Goal: Task Accomplishment & Management: Manage account settings

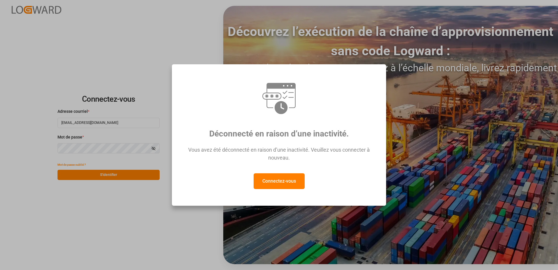
drag, startPoint x: 278, startPoint y: 181, endPoint x: 282, endPoint y: 181, distance: 4.1
click at [278, 182] on button "Connectez-vous" at bounding box center [279, 181] width 51 height 16
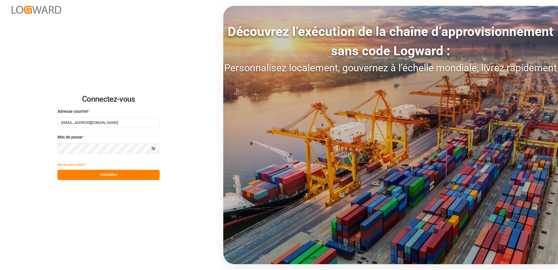
click at [129, 175] on button "S'identifier" at bounding box center [108, 175] width 102 height 10
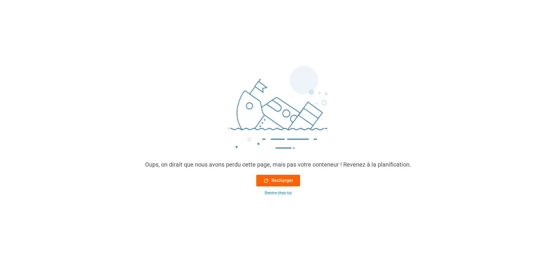
click at [291, 176] on button "Recharger" at bounding box center [278, 180] width 44 height 12
click at [290, 180] on font "Recharger" at bounding box center [282, 180] width 22 height 7
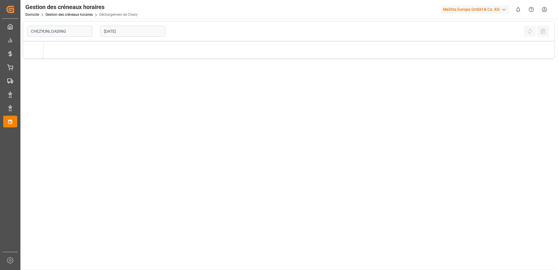
type input "Chezy Unloading"
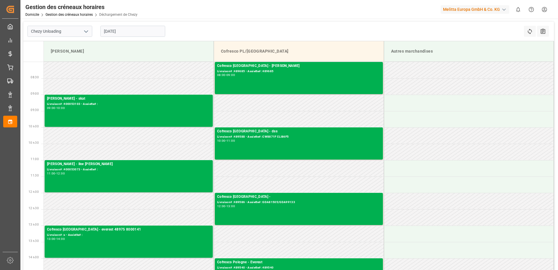
click at [136, 29] on input "[DATE]" at bounding box center [132, 31] width 65 height 11
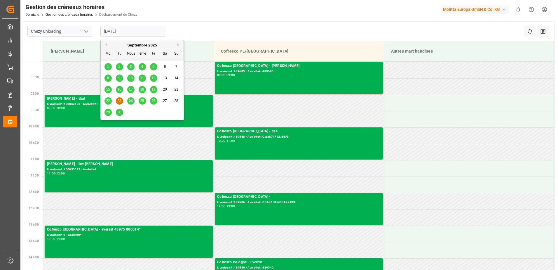
click at [131, 101] on span "24" at bounding box center [131, 101] width 4 height 4
type input "[DATE]"
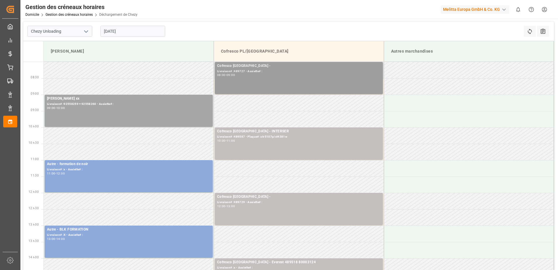
click at [296, 86] on div "Cofresco Pologne - Livraison# :489727 - Assiette# : 08:00 - 09:00" at bounding box center [298, 78] width 163 height 30
click at [368, 77] on div "08:00 - 09:00" at bounding box center [298, 75] width 163 height 3
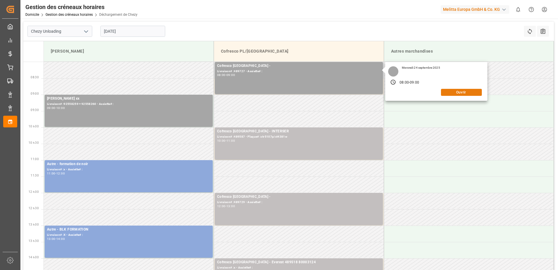
click at [466, 94] on button "Ouvrir" at bounding box center [461, 92] width 41 height 7
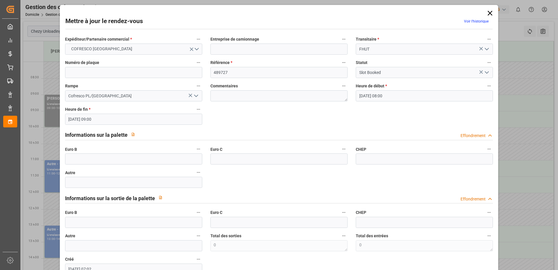
click at [486, 74] on icon "Ouvrir le menu" at bounding box center [486, 72] width 7 height 7
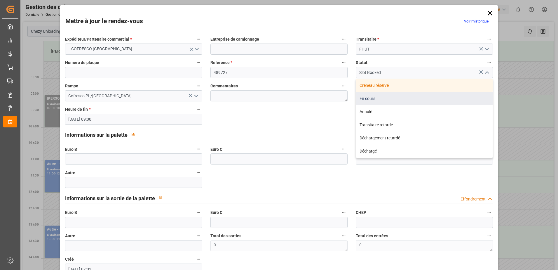
click at [390, 97] on div "En cours" at bounding box center [424, 98] width 137 height 13
type input "In Progress"
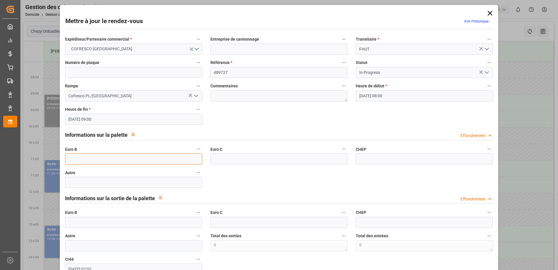
click at [80, 160] on input "text" at bounding box center [133, 158] width 137 height 11
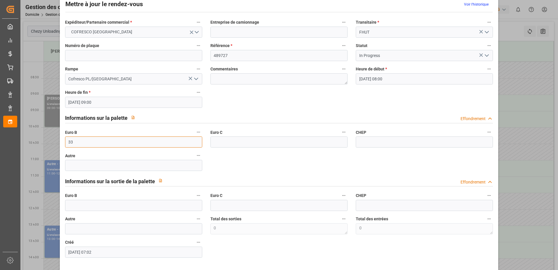
scroll to position [39, 0]
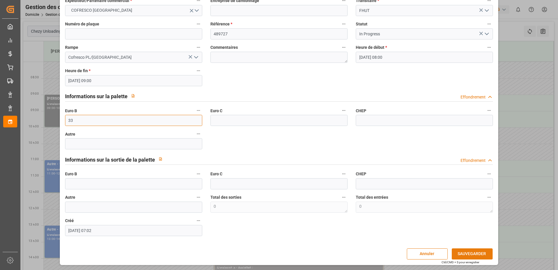
type input "33"
click at [482, 255] on button "SAUVEGARDER" at bounding box center [472, 253] width 41 height 11
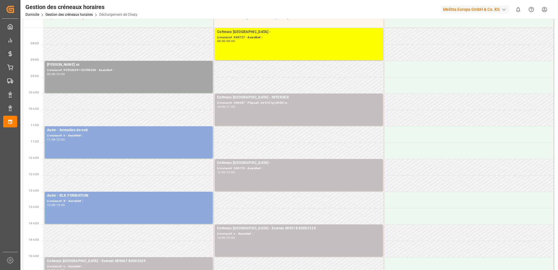
scroll to position [0, 0]
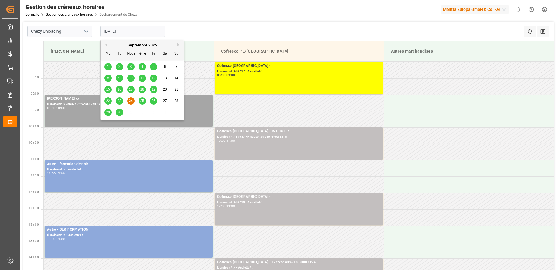
click at [142, 30] on input "[DATE]" at bounding box center [132, 31] width 65 height 11
click at [142, 101] on span "25" at bounding box center [142, 101] width 4 height 4
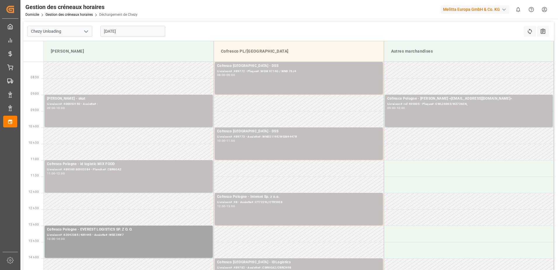
click at [127, 29] on input "[DATE]" at bounding box center [132, 31] width 65 height 11
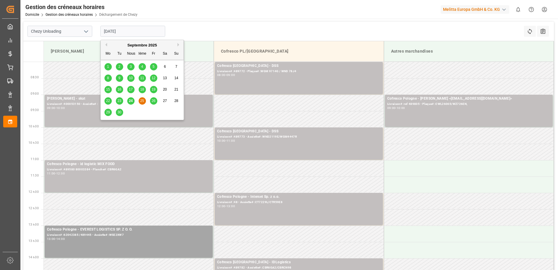
click at [129, 101] on span "24" at bounding box center [131, 101] width 4 height 4
type input "[DATE]"
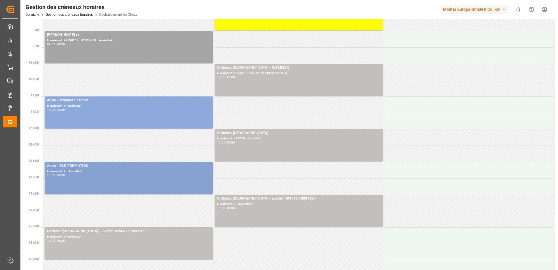
scroll to position [29, 0]
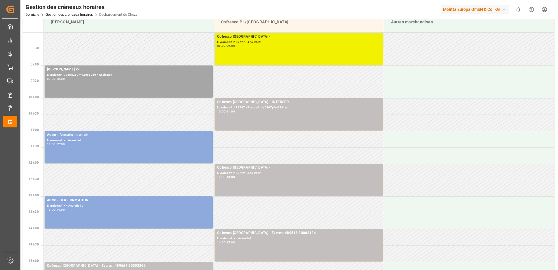
click at [306, 47] on div "08:00 - 09:00" at bounding box center [298, 45] width 163 height 3
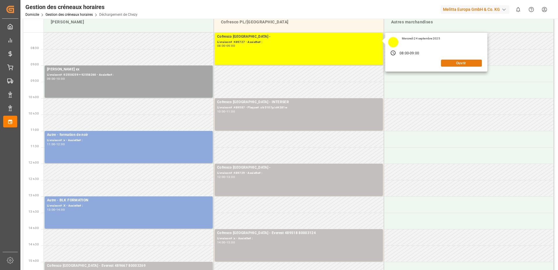
click at [462, 63] on button "Ouvrir" at bounding box center [461, 63] width 41 height 7
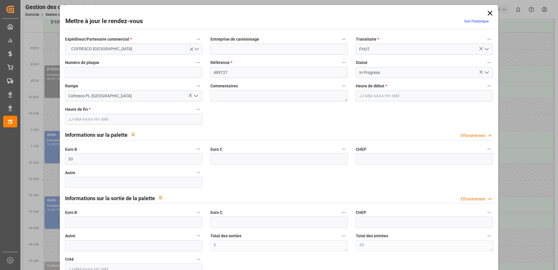
type input "[DATE] 08:00"
type input "[DATE] 09:00"
type input "[DATE] 07:02"
click at [485, 75] on icon "Ouvrir le menu" at bounding box center [486, 72] width 7 height 7
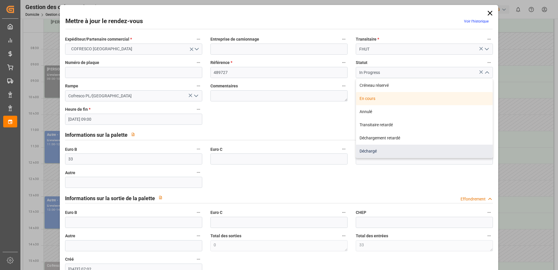
click at [393, 151] on div "Déchargé" at bounding box center [424, 150] width 137 height 13
type input "Unloaded"
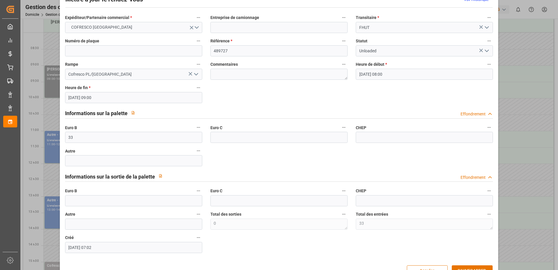
scroll to position [39, 0]
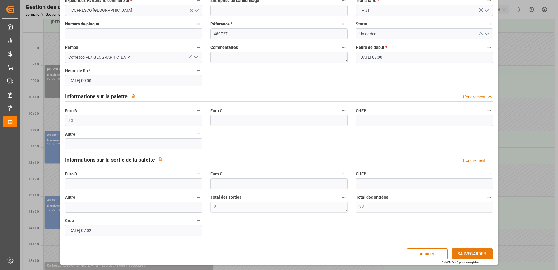
click at [479, 254] on button "SAUVEGARDER" at bounding box center [472, 253] width 41 height 11
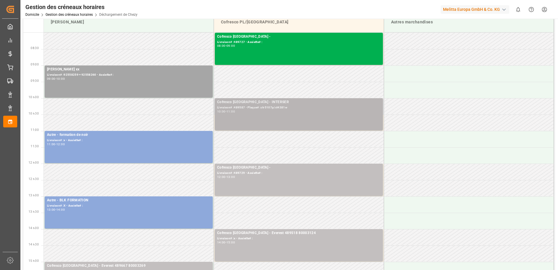
click at [353, 118] on div "Cofresco Pologne - INTERSER Livraison# :489587 - Plaque# :ctr5107p/ct4381w 10:0…" at bounding box center [298, 114] width 163 height 30
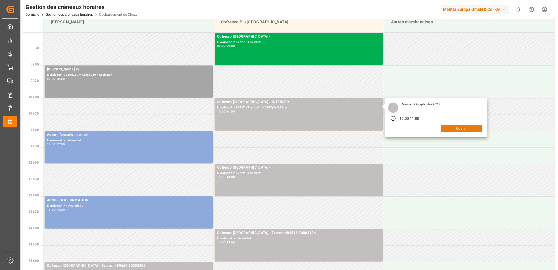
click at [450, 127] on button "Ouvrir" at bounding box center [461, 128] width 41 height 7
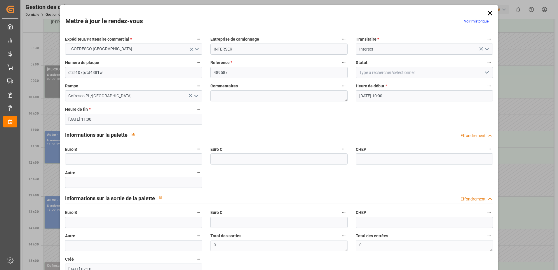
click at [485, 76] on button "Ouvrir le menu" at bounding box center [486, 72] width 9 height 9
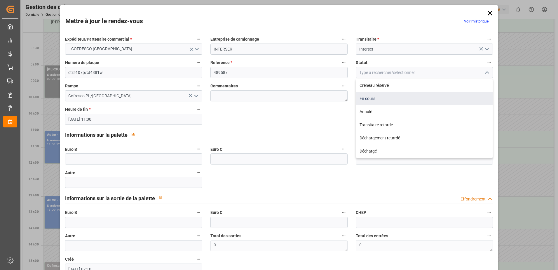
click at [385, 99] on div "En cours" at bounding box center [424, 98] width 137 height 13
type input "In Progress"
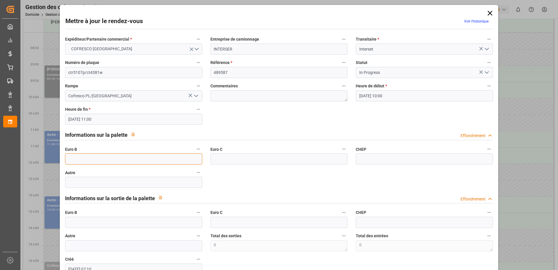
click at [91, 157] on input "text" at bounding box center [133, 158] width 137 height 11
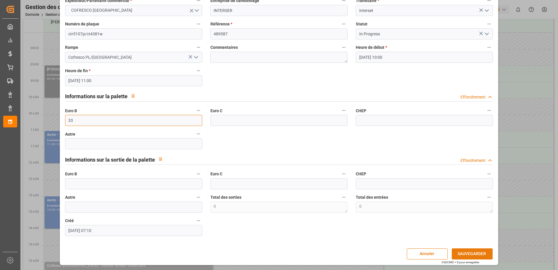
type input "33"
click at [469, 251] on button "SAUVEGARDER" at bounding box center [472, 253] width 41 height 11
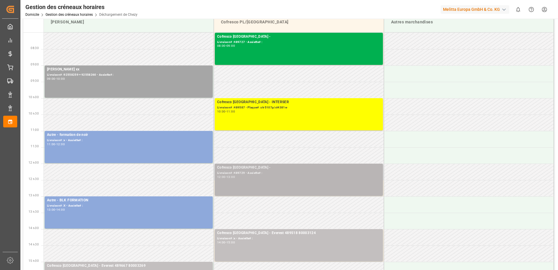
click at [263, 179] on div "Cofresco Pologne - Livraison# :489729 - Assiette# : 12:00 - 13:00" at bounding box center [298, 180] width 163 height 30
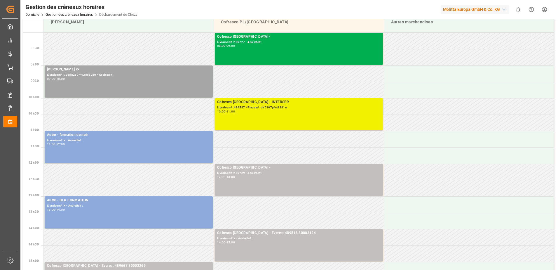
click at [339, 118] on div "Cofresco Pologne - INTERSER Livraison# :489587 - Plaque# :ctr5107p/ct4381w 10:0…" at bounding box center [298, 114] width 163 height 30
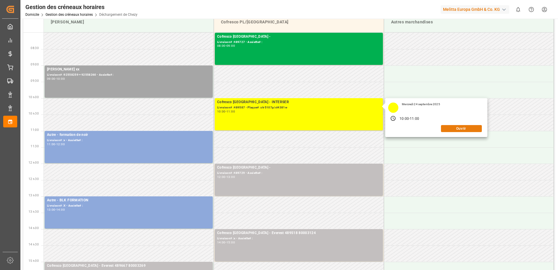
click at [449, 128] on button "Ouvrir" at bounding box center [461, 128] width 41 height 7
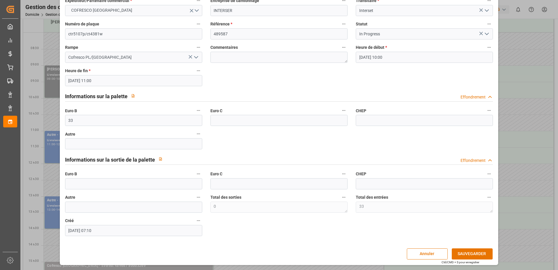
click at [485, 35] on polyline "Ouvrir le menu" at bounding box center [487, 34] width 4 height 2
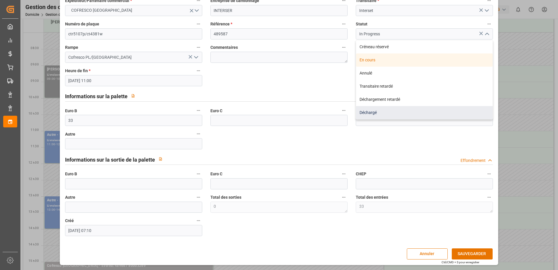
click at [373, 112] on div "Déchargé" at bounding box center [424, 112] width 137 height 13
type input "Unloaded"
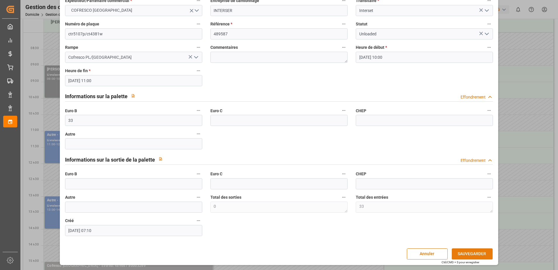
click at [478, 253] on button "SAUVEGARDER" at bounding box center [472, 253] width 41 height 11
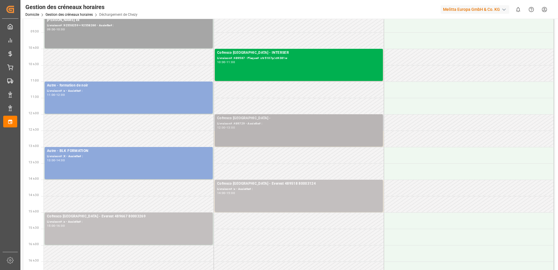
scroll to position [88, 0]
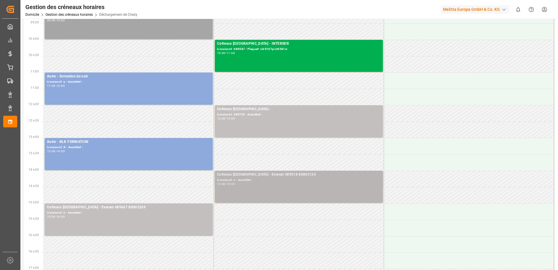
click at [302, 189] on div "Cofresco Pologne - Everest 489518 80003124 Livraison# :x - Assiette# : 14:00 - …" at bounding box center [298, 187] width 163 height 30
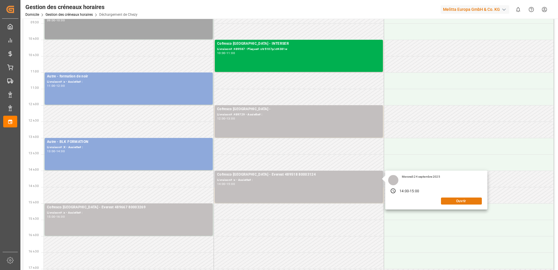
click at [458, 198] on button "Ouvrir" at bounding box center [461, 200] width 41 height 7
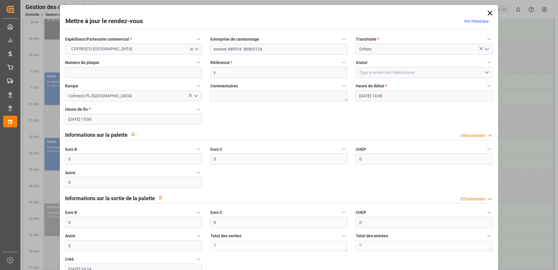
click at [485, 75] on icon "Ouvrir le menu" at bounding box center [486, 72] width 7 height 7
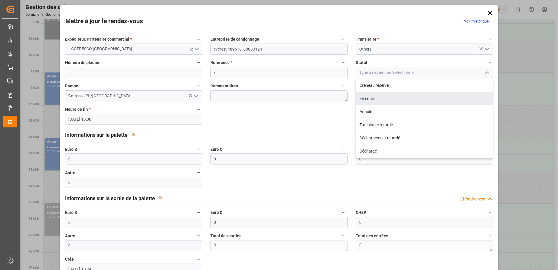
click at [378, 97] on div "En cours" at bounding box center [424, 98] width 137 height 13
type input "In Progress"
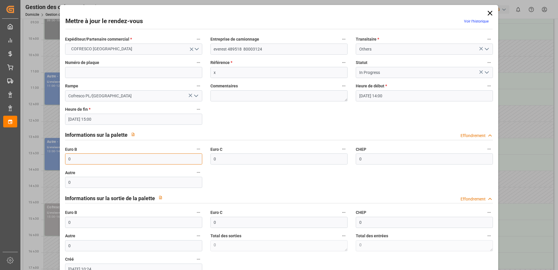
drag, startPoint x: 72, startPoint y: 161, endPoint x: 44, endPoint y: 167, distance: 28.5
click at [44, 167] on div "Mettre à jour le rendez-vous Voir l’historique Expéditeur/Partenaire commercial…" at bounding box center [279, 135] width 558 height 270
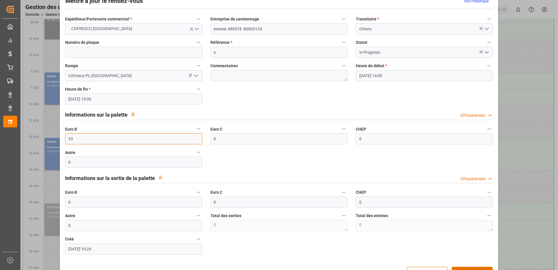
scroll to position [39, 0]
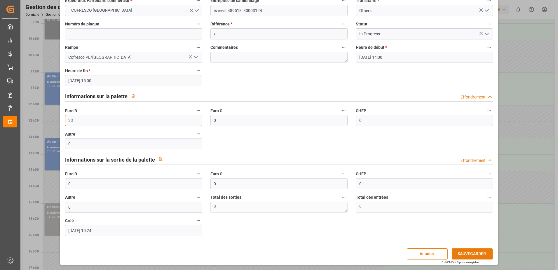
type input "33"
click at [463, 253] on button "SAUVEGARDER" at bounding box center [472, 253] width 41 height 11
